Goal: Task Accomplishment & Management: Manage account settings

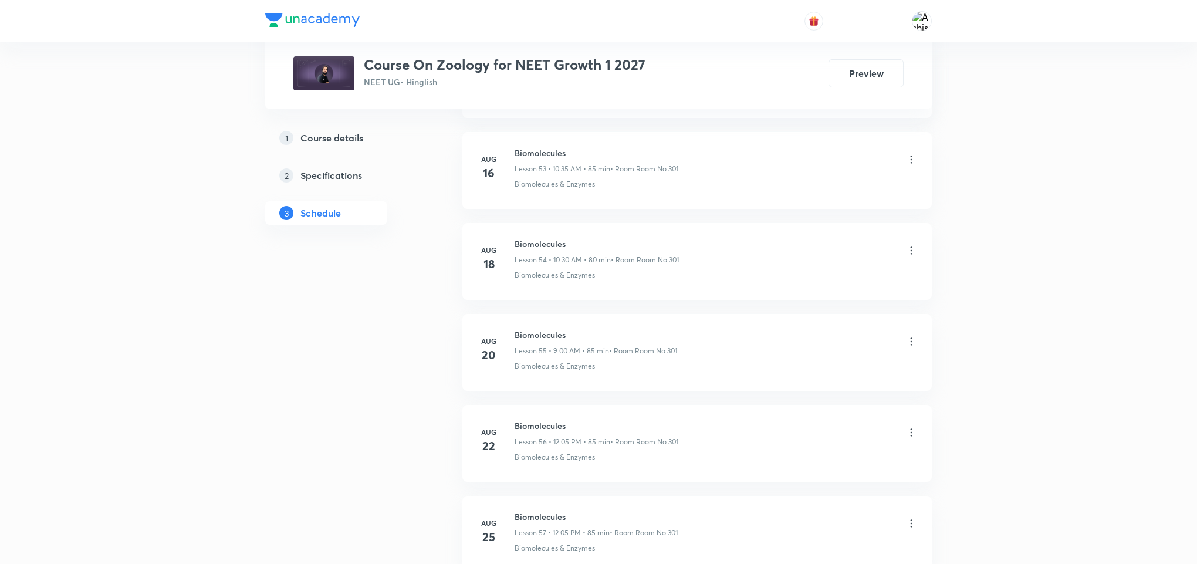
scroll to position [7531, 0]
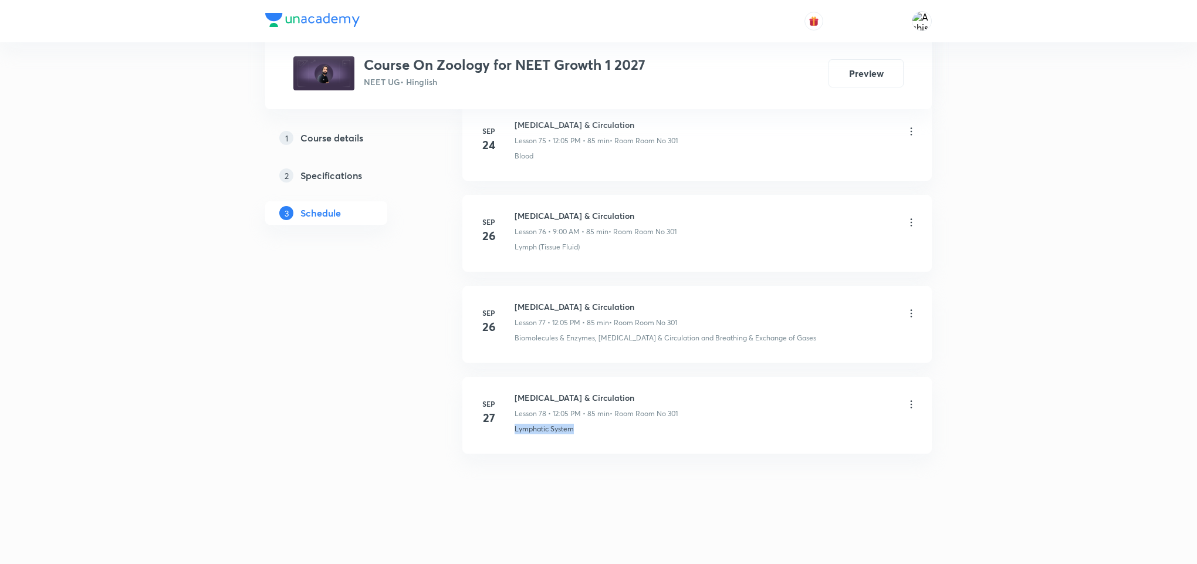
drag, startPoint x: 579, startPoint y: 440, endPoint x: 501, endPoint y: 455, distance: 80.0
copy p "Lymphatic System"
